Goal: Task Accomplishment & Management: Manage account settings

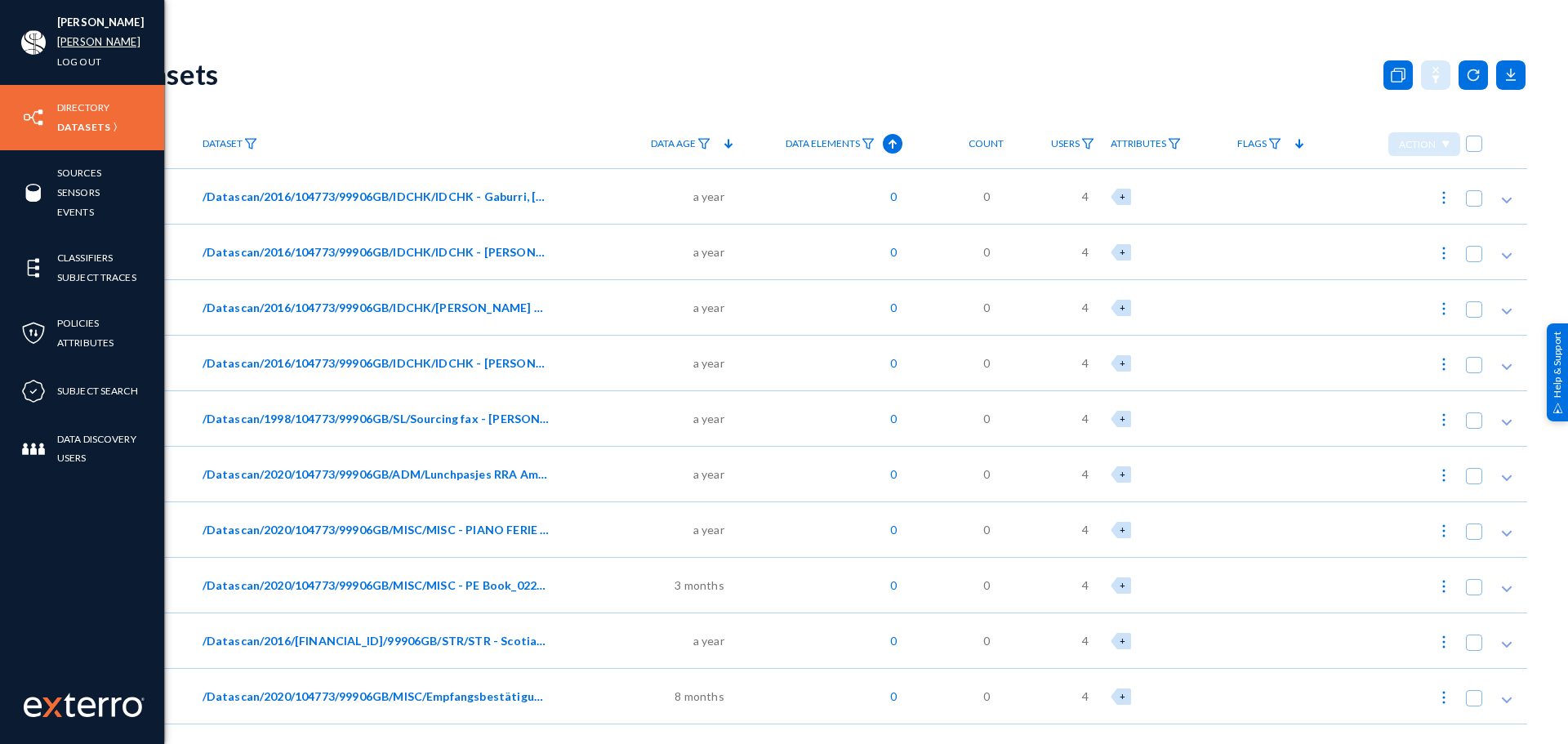
click at [65, 43] on link "[PERSON_NAME]" at bounding box center [98, 42] width 83 height 19
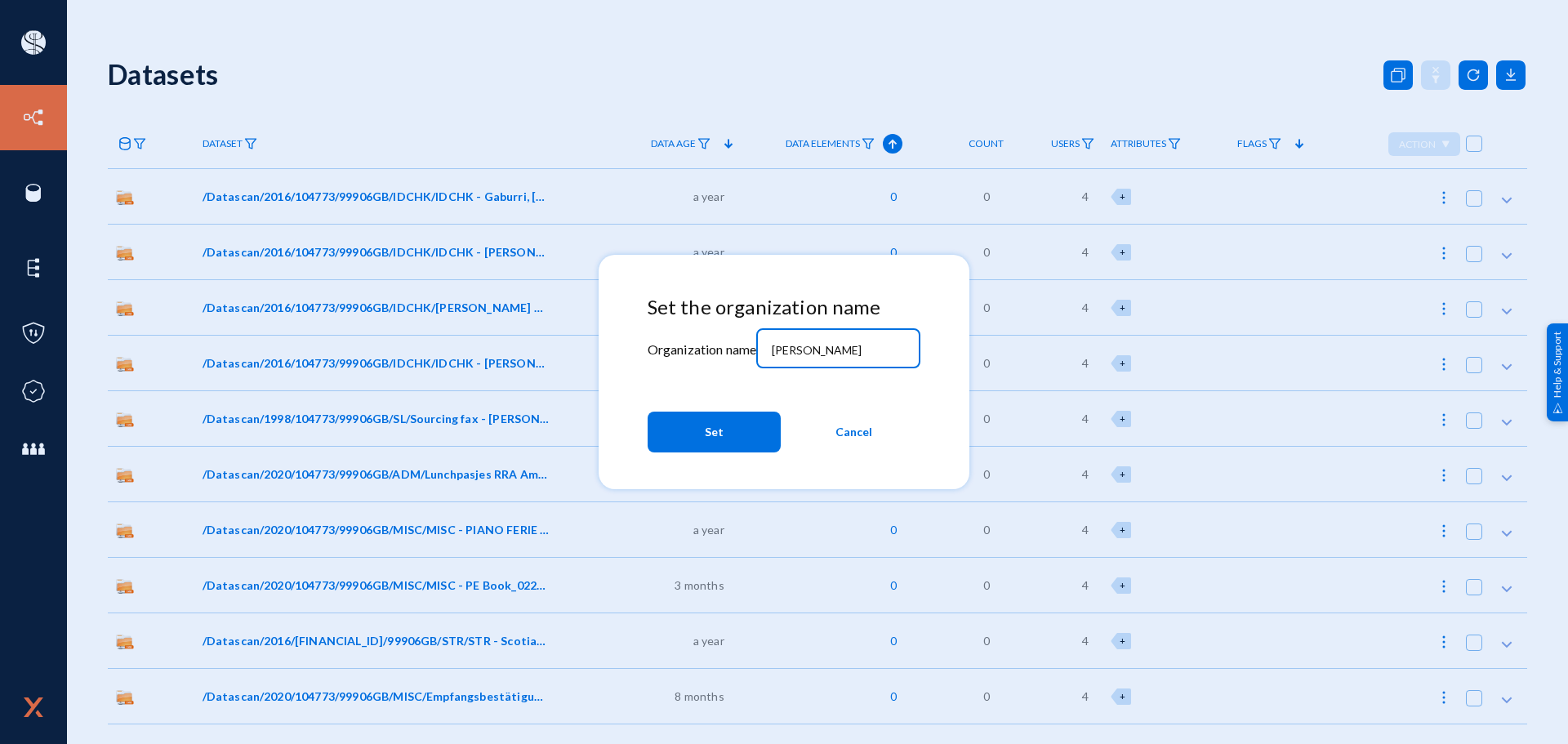
click at [828, 356] on input "[PERSON_NAME]" at bounding box center [842, 350] width 140 height 15
type input "birzdi"
click at [712, 435] on span "Set" at bounding box center [714, 432] width 19 height 29
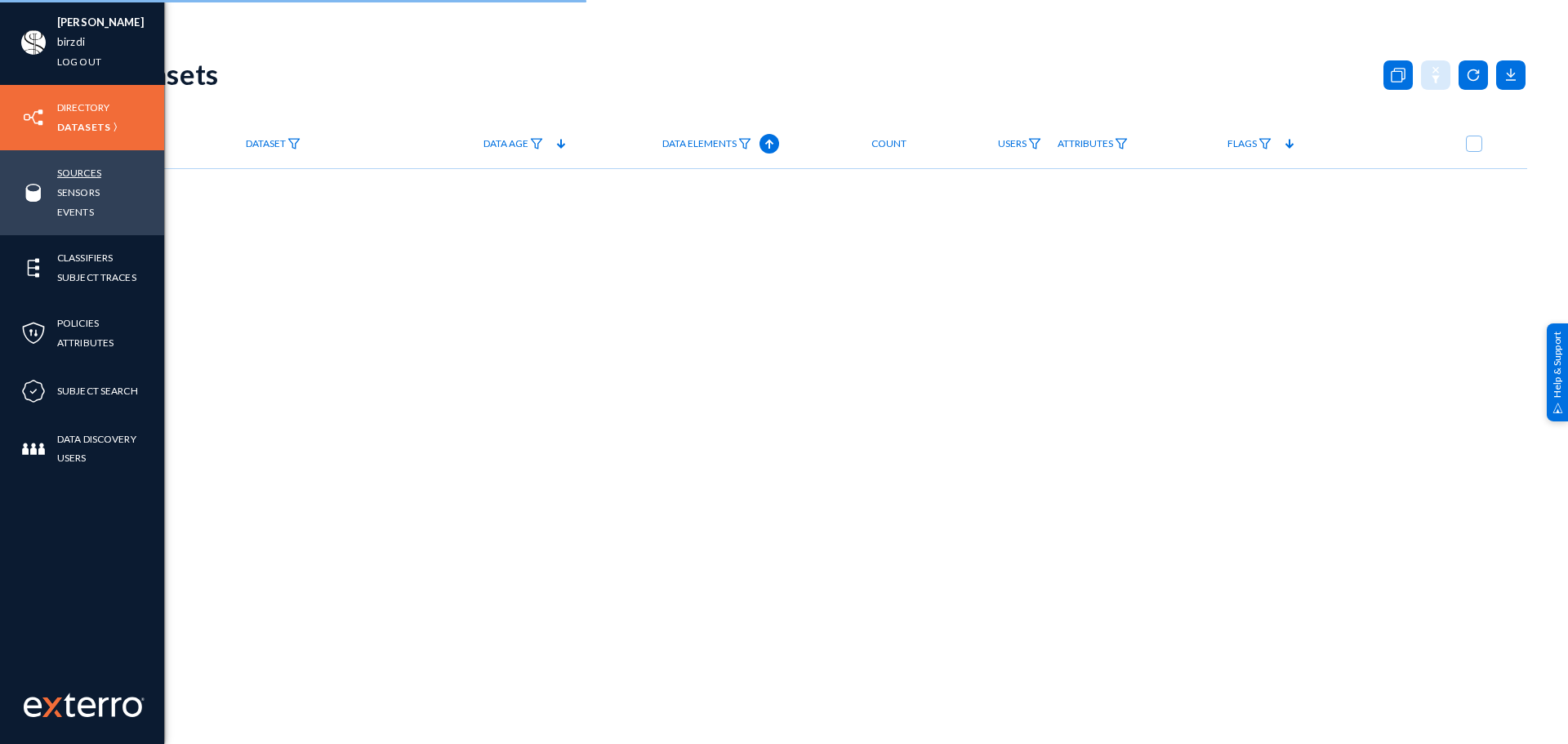
click at [90, 173] on link "Sources" at bounding box center [80, 173] width 45 height 19
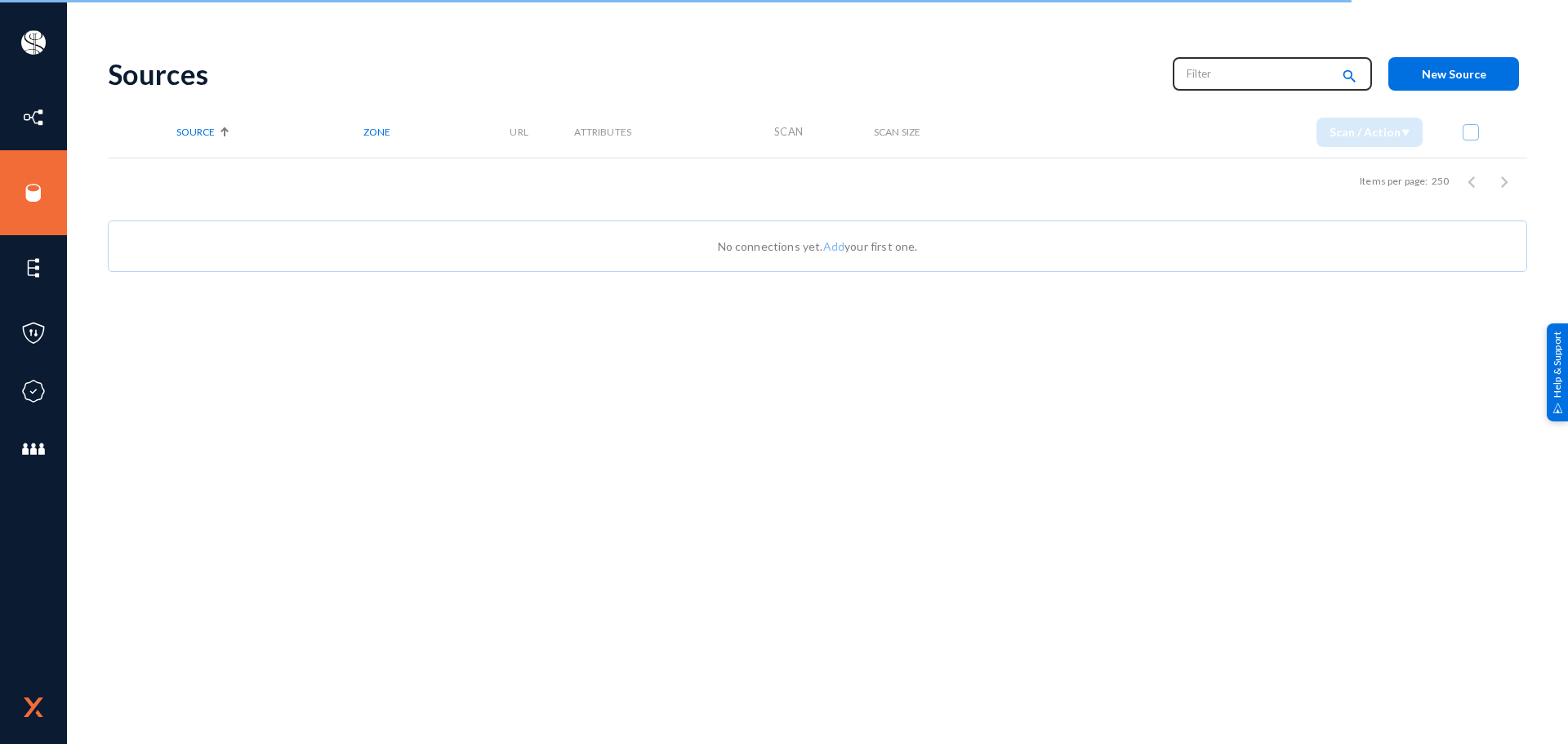
click at [1251, 71] on input "text" at bounding box center [1258, 74] width 144 height 25
paste input "birdzi"
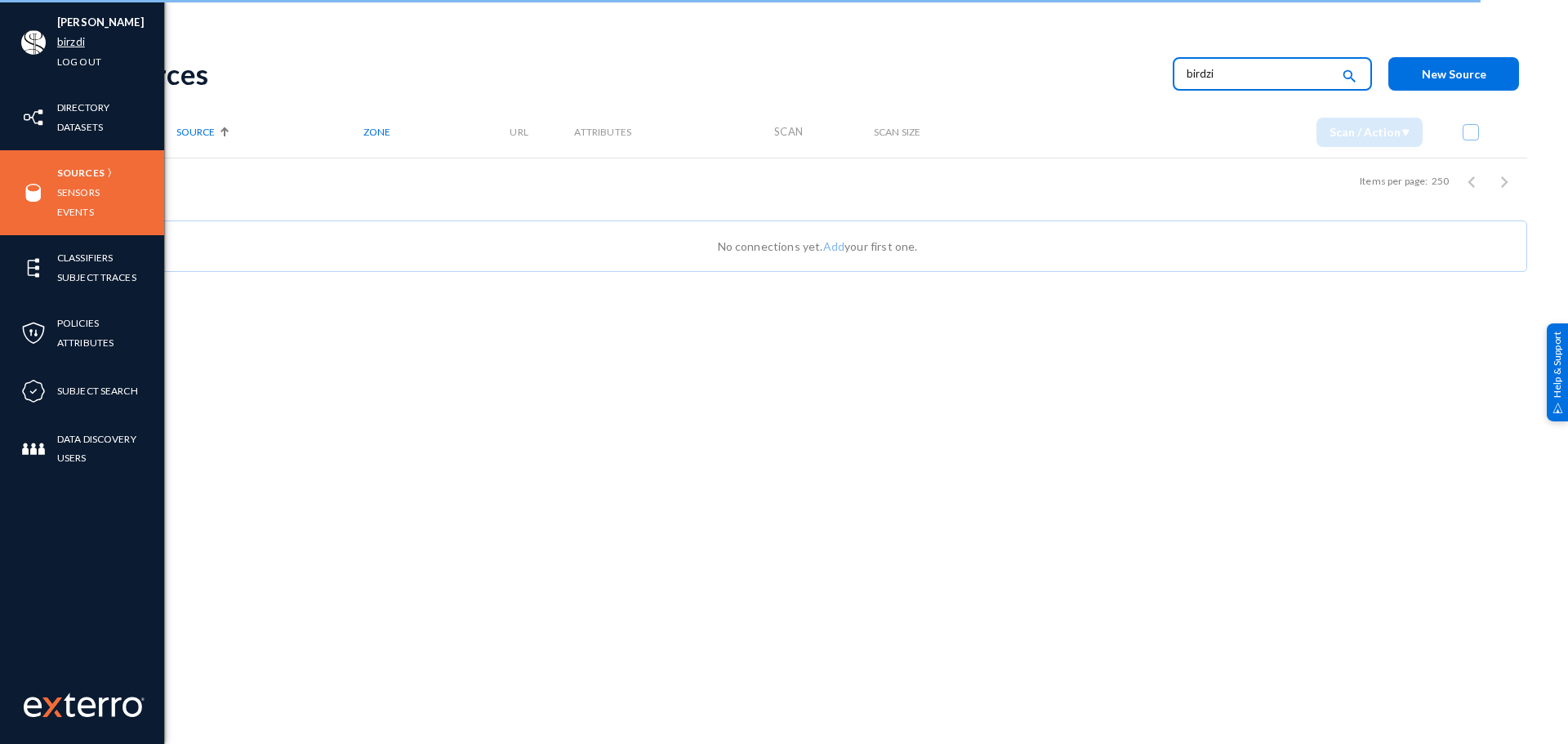
type input "birdzi"
click at [74, 36] on link "birzdi" at bounding box center [71, 42] width 27 height 19
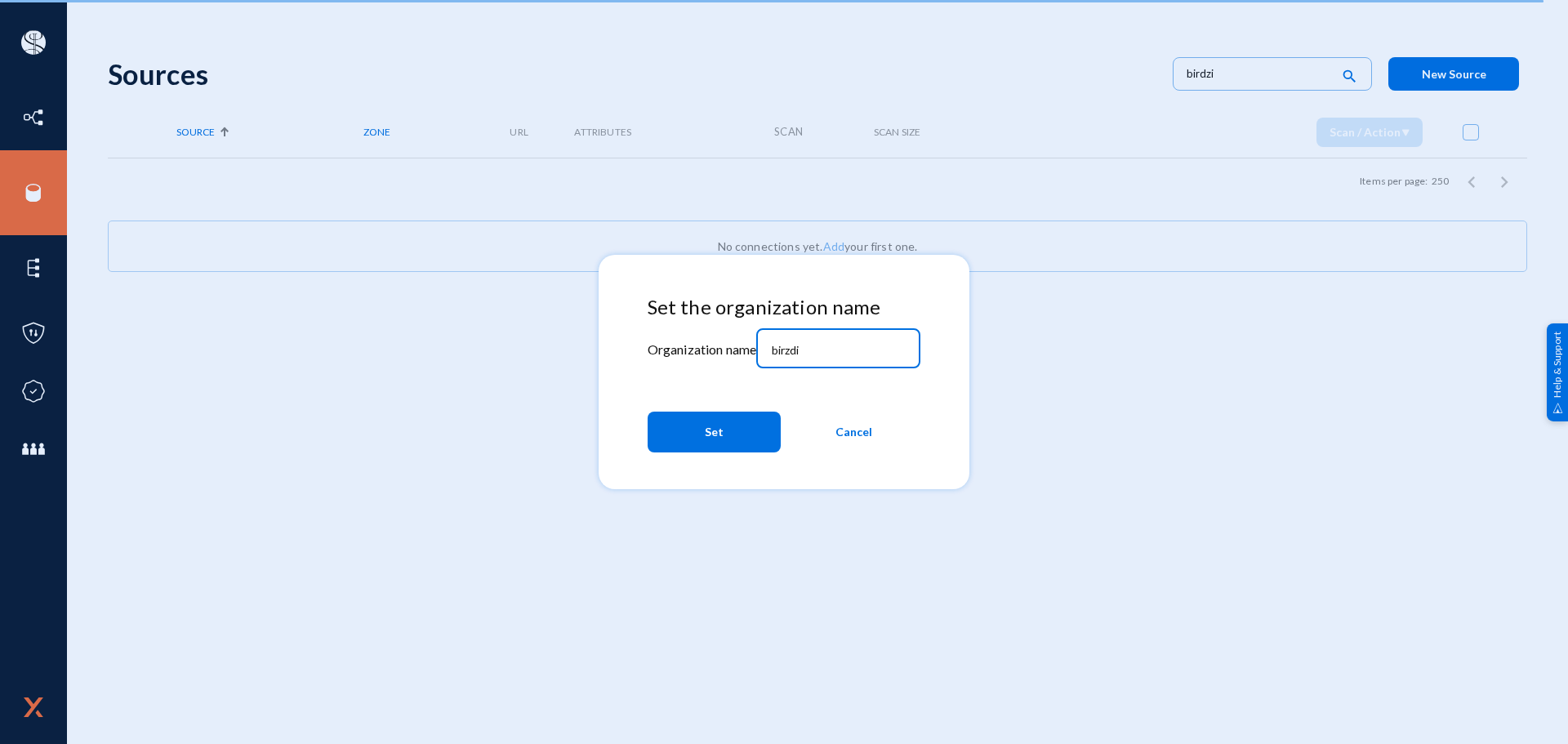
click at [824, 349] on input "birzdi" at bounding box center [842, 350] width 140 height 15
paste input "dz"
type input "birdzi"
click at [708, 436] on span "Set" at bounding box center [714, 432] width 19 height 29
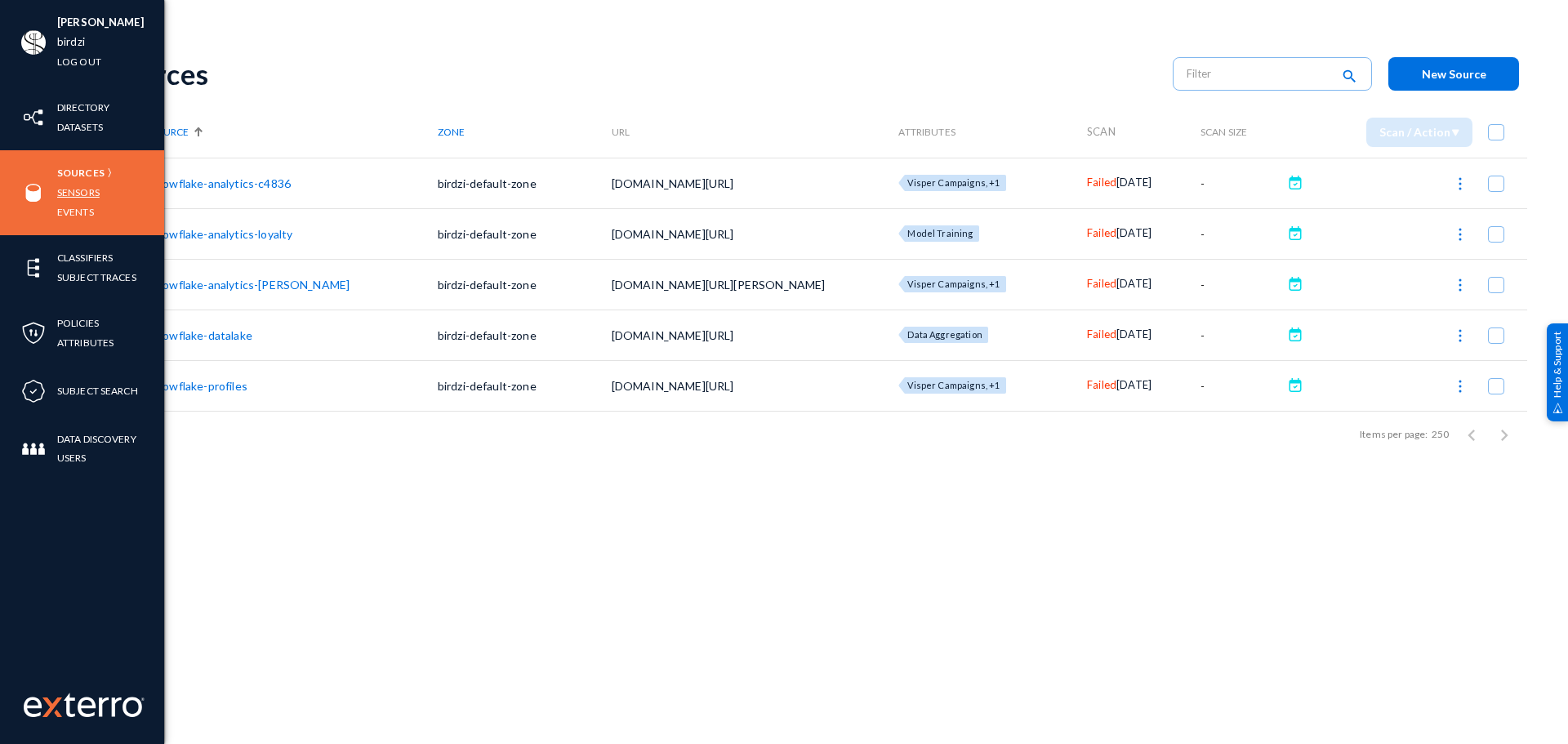
click at [62, 195] on link "Sensors" at bounding box center [79, 193] width 43 height 19
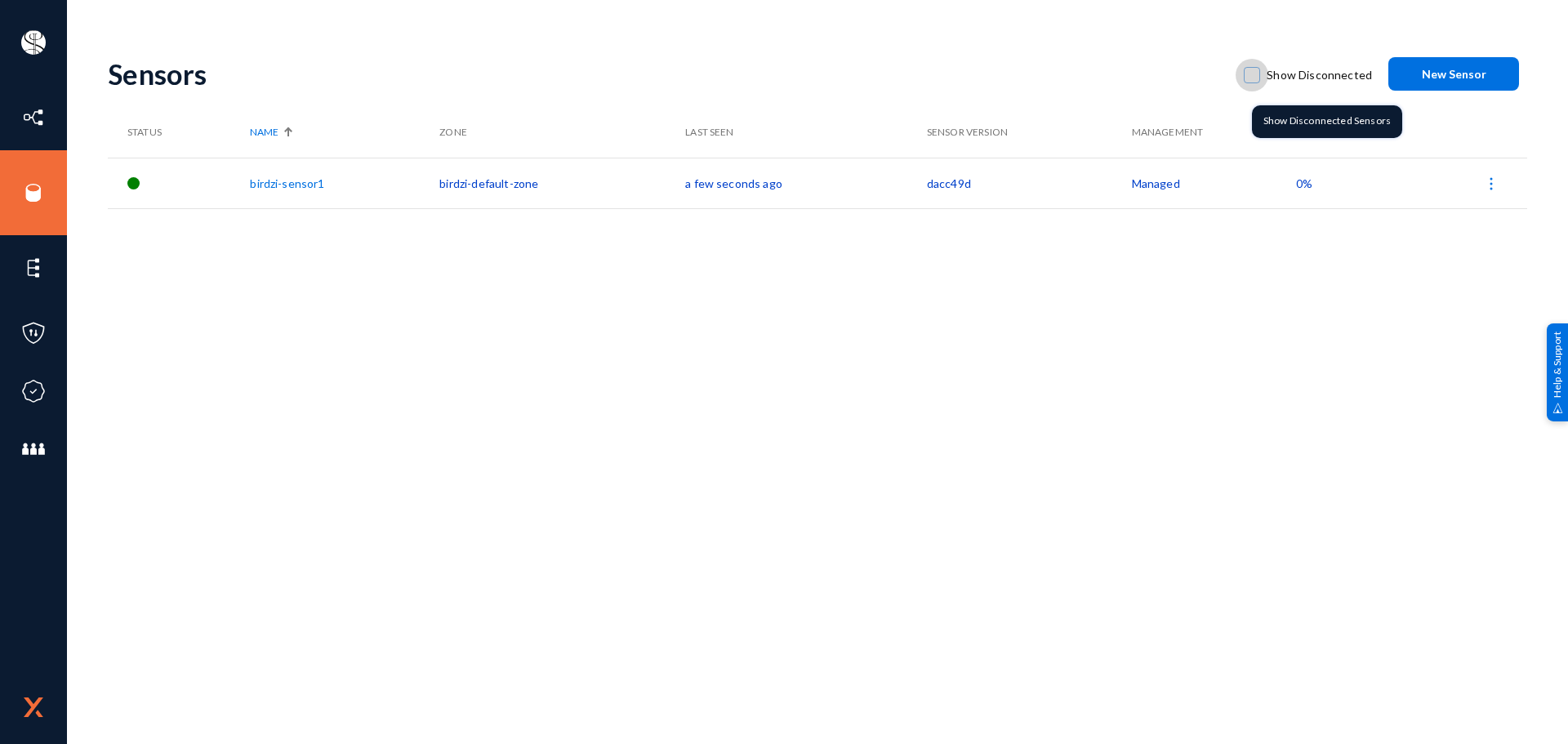
click at [1260, 80] on span at bounding box center [1251, 74] width 16 height 16
click at [1252, 82] on input "Show Disconnected" at bounding box center [1252, 83] width 2 height 2
checkbox input "true"
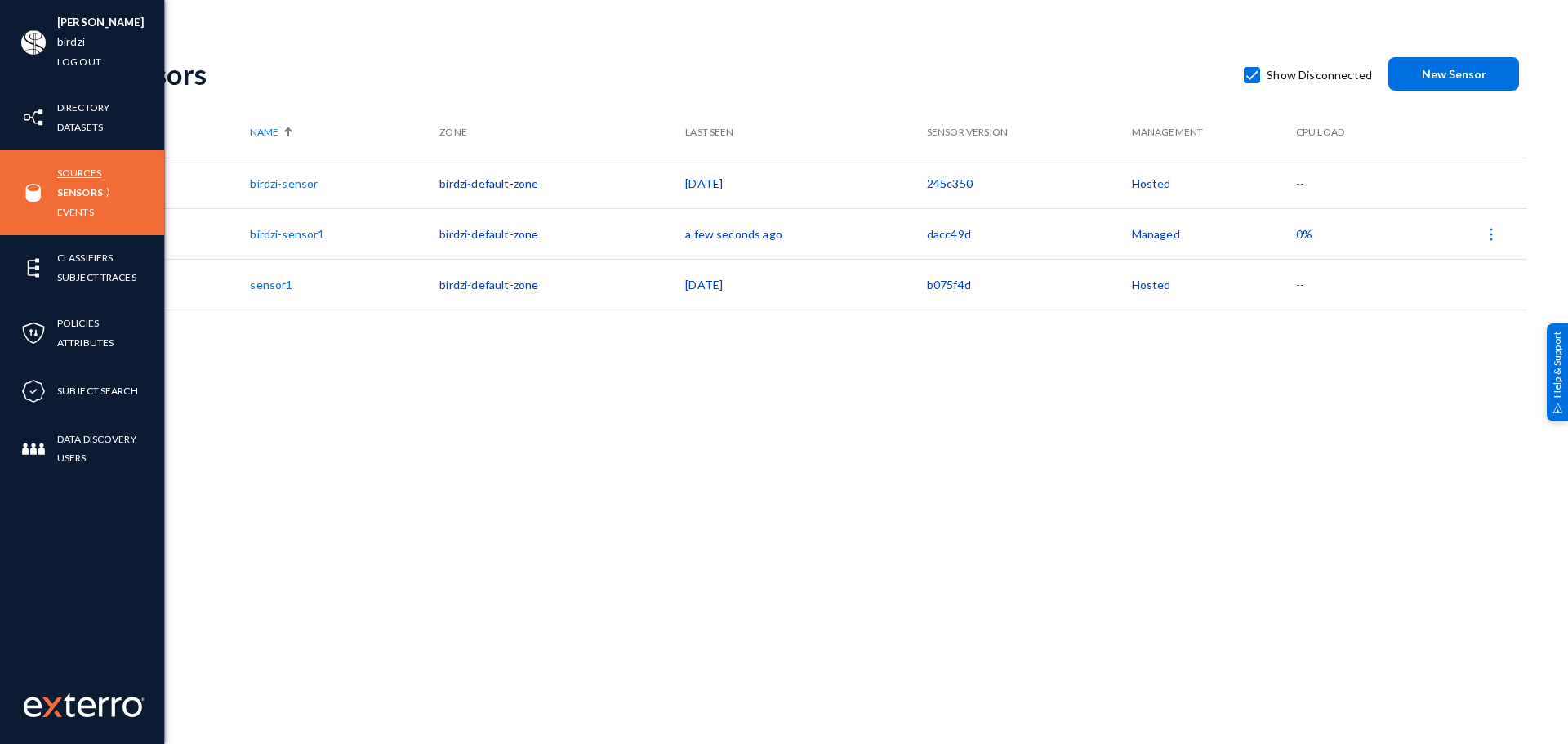
click at [83, 171] on link "Sources" at bounding box center [80, 173] width 45 height 19
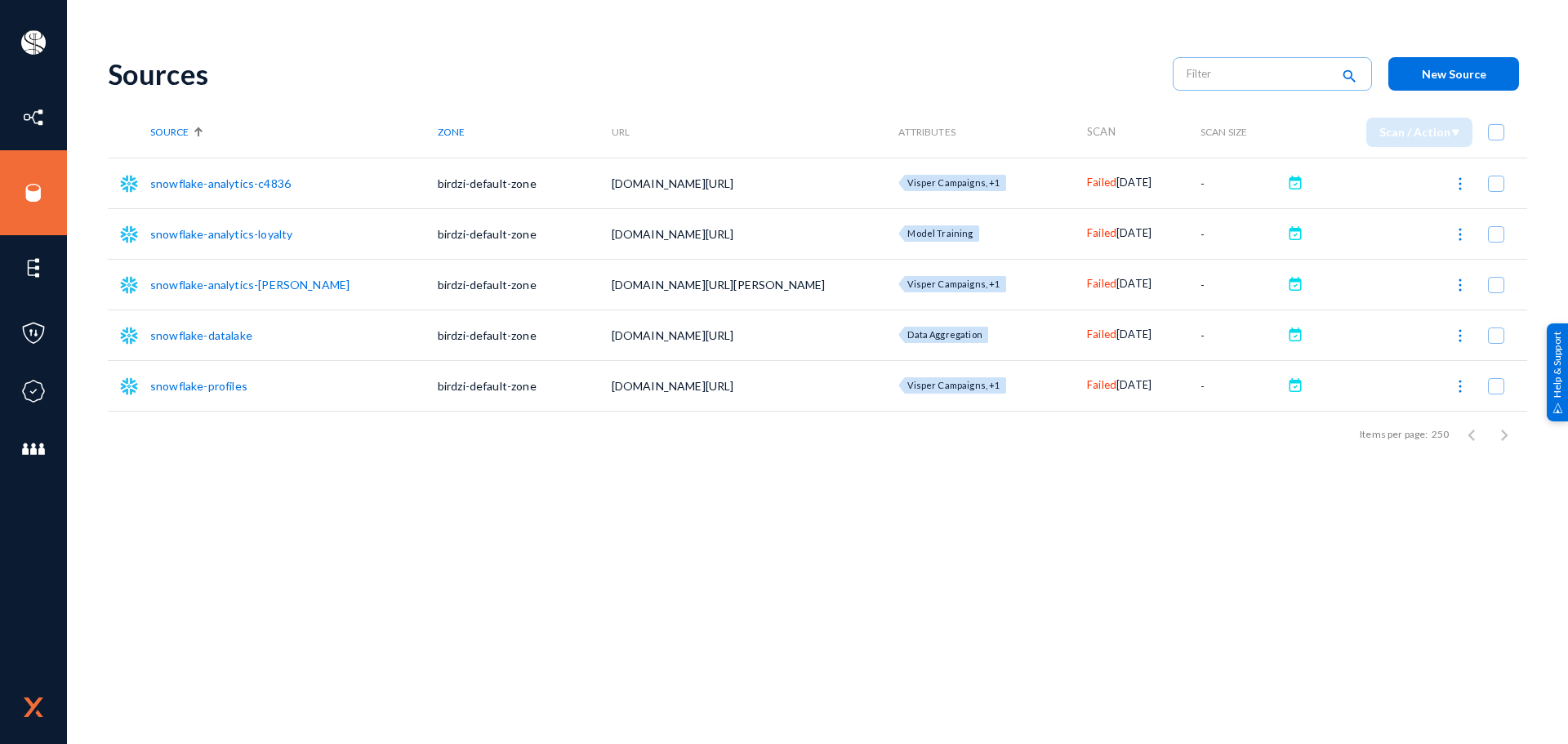
click at [1087, 182] on span "Failed" at bounding box center [1102, 182] width 29 height 13
click at [1060, 231] on div at bounding box center [784, 372] width 1568 height 744
click at [1087, 231] on span "Failed" at bounding box center [1102, 232] width 29 height 13
click at [1071, 283] on div at bounding box center [784, 372] width 1568 height 744
click at [1087, 283] on span "Failed" at bounding box center [1102, 283] width 29 height 13
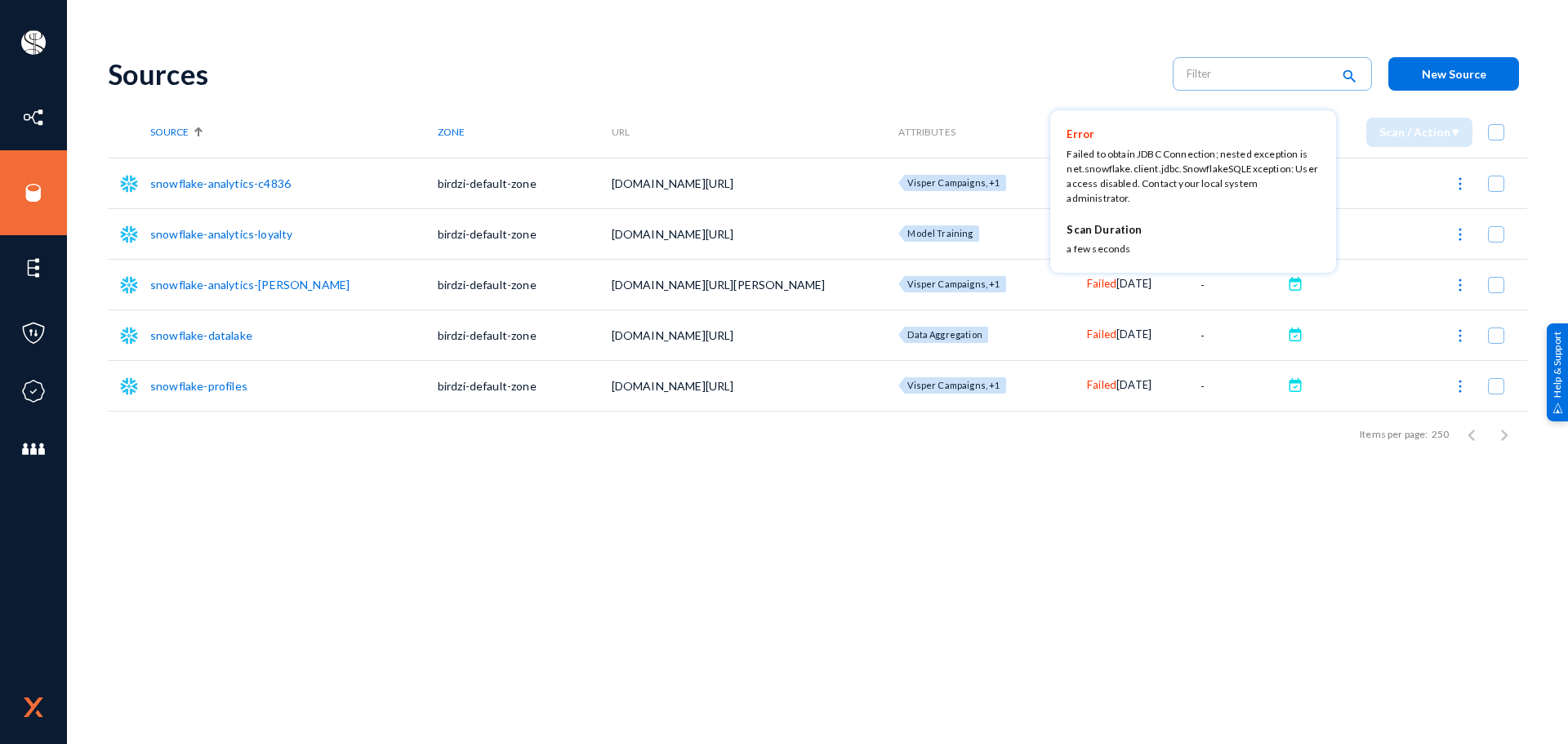
click at [1063, 334] on div at bounding box center [784, 372] width 1568 height 744
click at [1087, 334] on span "Failed" at bounding box center [1102, 334] width 29 height 13
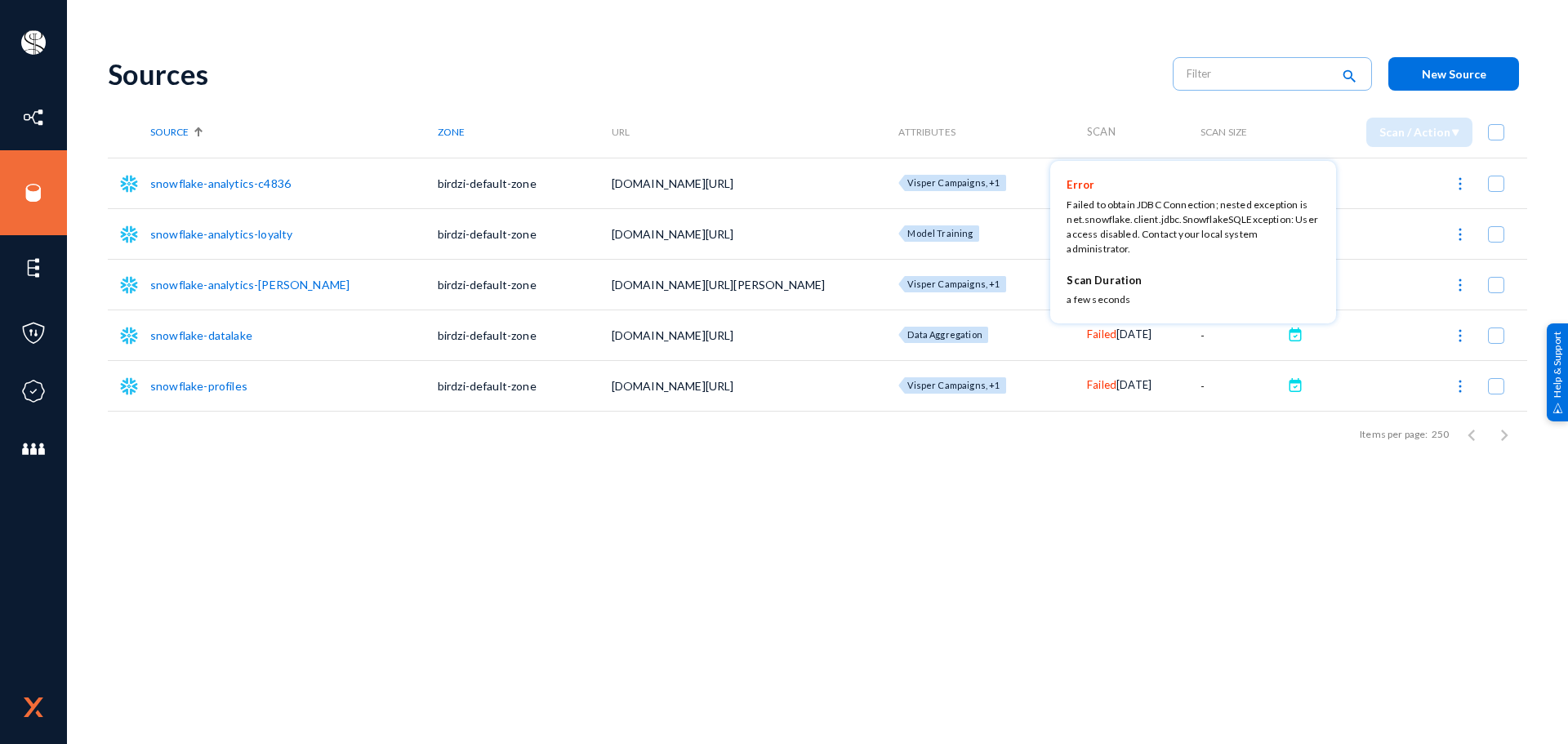
click at [1072, 382] on div at bounding box center [784, 372] width 1568 height 744
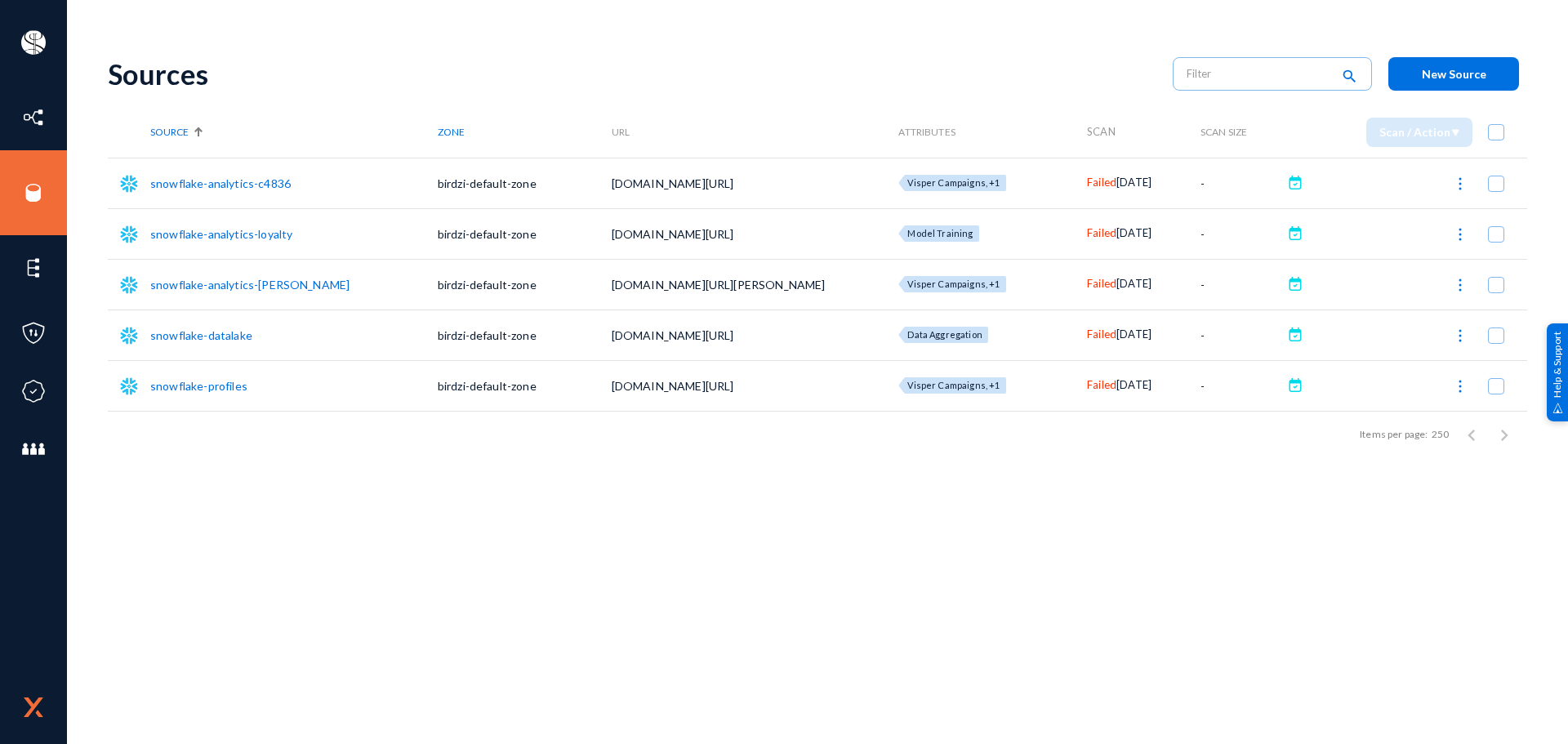
click at [1087, 382] on span "Failed" at bounding box center [1102, 384] width 29 height 13
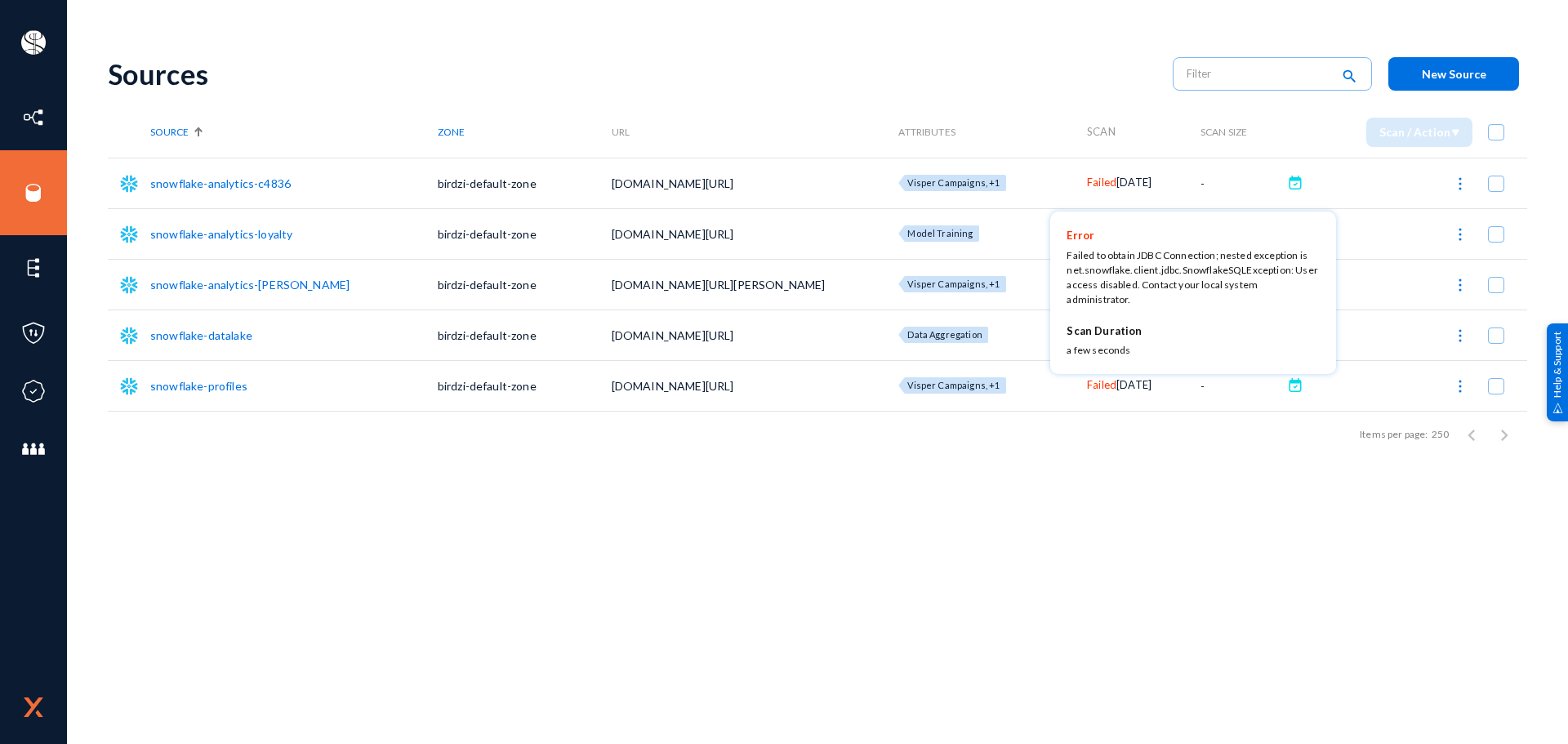
click at [902, 102] on div at bounding box center [784, 372] width 1568 height 744
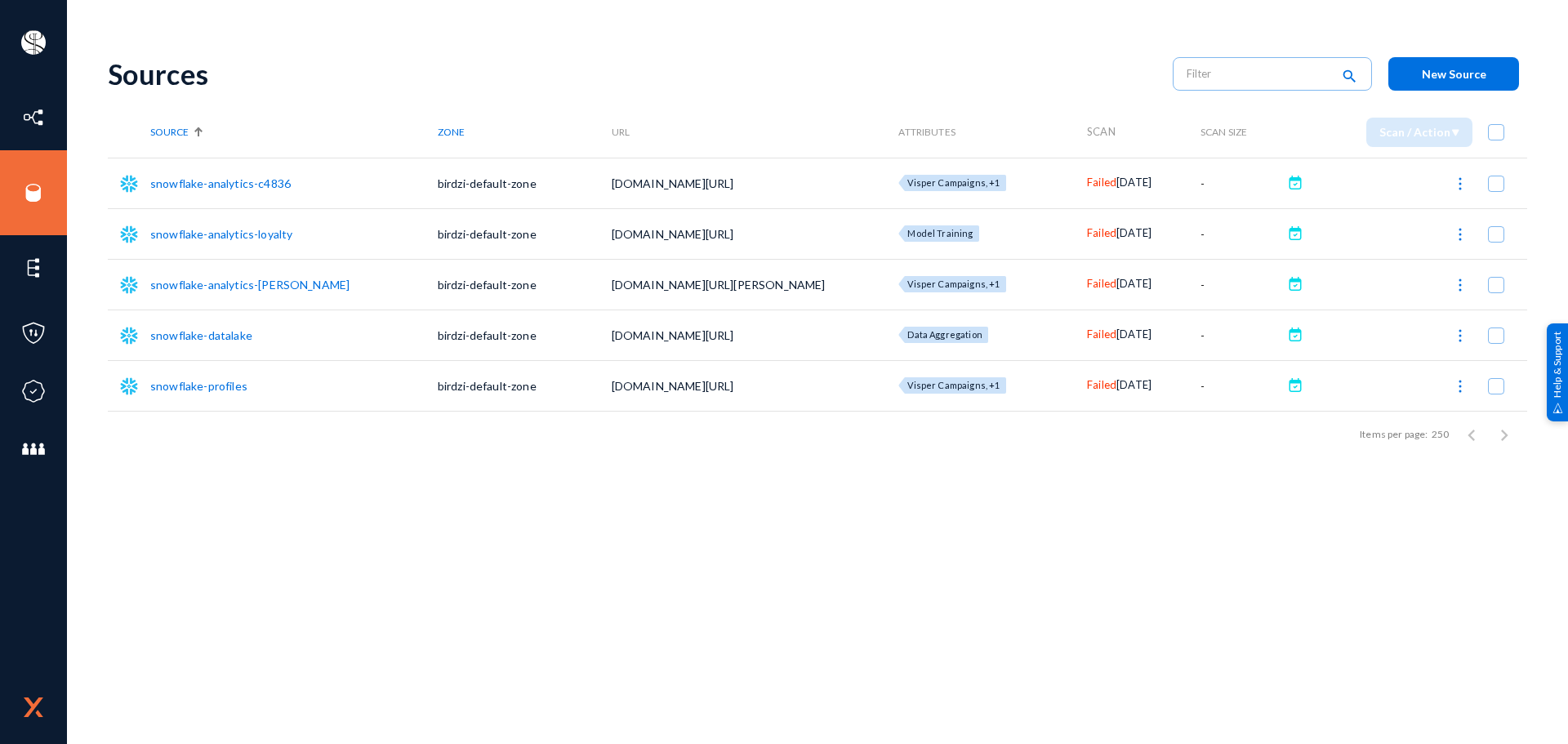
click at [837, 67] on div "Sources" at bounding box center [632, 74] width 1048 height 33
click at [437, 182] on td "birdzi-default-zone" at bounding box center [524, 182] width 174 height 51
copy td "birdzi"
